Goal: Find specific page/section: Find specific page/section

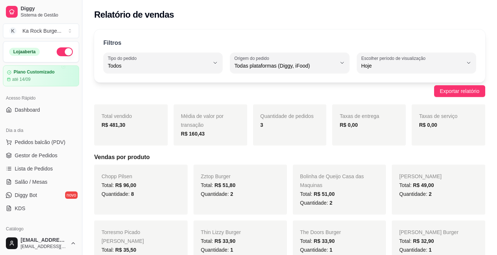
select select "ALL"
select select "0"
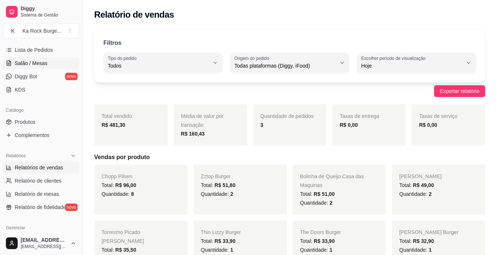
click at [27, 63] on span "Salão / Mesas" at bounding box center [31, 63] width 33 height 7
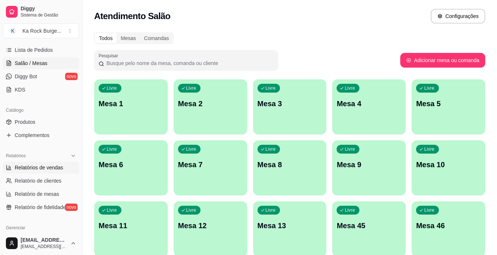
click at [37, 171] on span "Relatórios de vendas" at bounding box center [39, 167] width 49 height 7
select select "ALL"
select select "0"
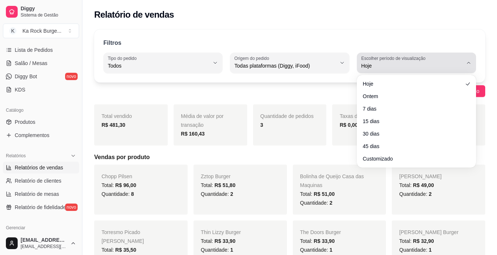
click at [408, 62] on div "Hoje" at bounding box center [412, 63] width 102 height 15
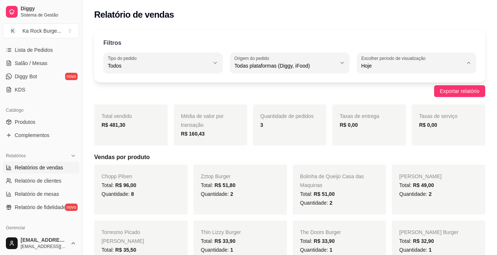
click at [409, 93] on span "Ontem" at bounding box center [413, 95] width 96 height 7
type input "1"
select select "1"
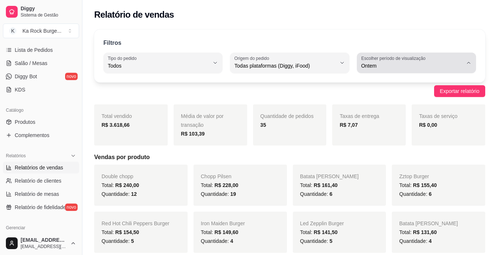
click at [410, 62] on div "Ontem" at bounding box center [412, 63] width 102 height 15
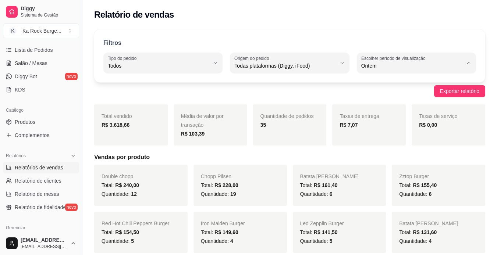
click at [400, 82] on span "Hoje" at bounding box center [413, 83] width 96 height 7
type input "0"
select select "0"
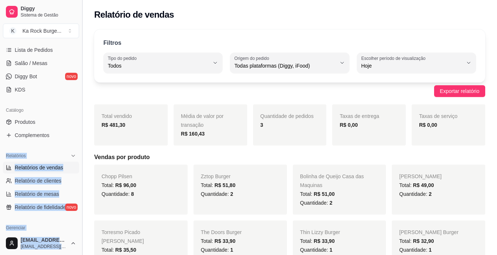
drag, startPoint x: 75, startPoint y: 139, endPoint x: 80, endPoint y: 114, distance: 25.0
click at [80, 114] on div "Diggy Sistema de Gestão K Ka Rock Burge ... Loja aberta Plano Customizado até 1…" at bounding box center [41, 127] width 82 height 255
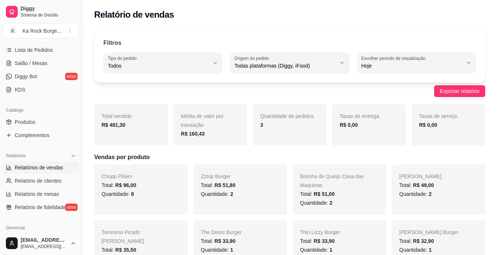
click at [96, 33] on div "Filtros ALL Tipo do pedido Todos Entrega Retirada Mesa Consumo local Tipo do pe…" at bounding box center [289, 55] width 391 height 53
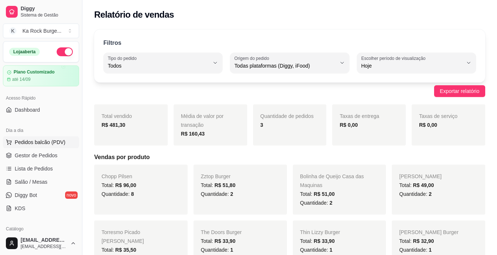
click at [53, 138] on button "Pedidos balcão (PDV)" at bounding box center [41, 143] width 76 height 12
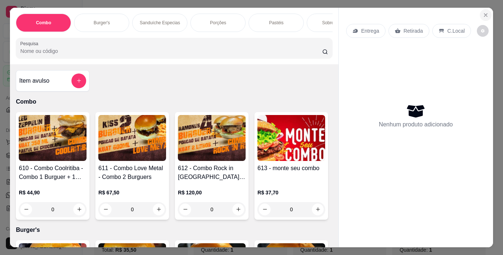
click at [484, 14] on icon "Close" at bounding box center [485, 15] width 3 height 3
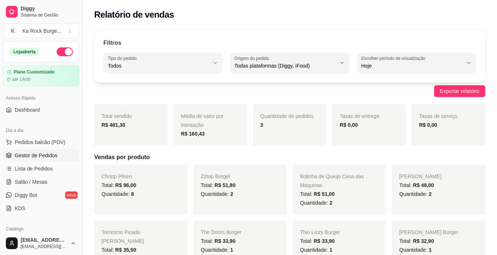
click at [38, 156] on span "Gestor de Pedidos" at bounding box center [36, 155] width 43 height 7
